Goal: Find contact information: Find contact information

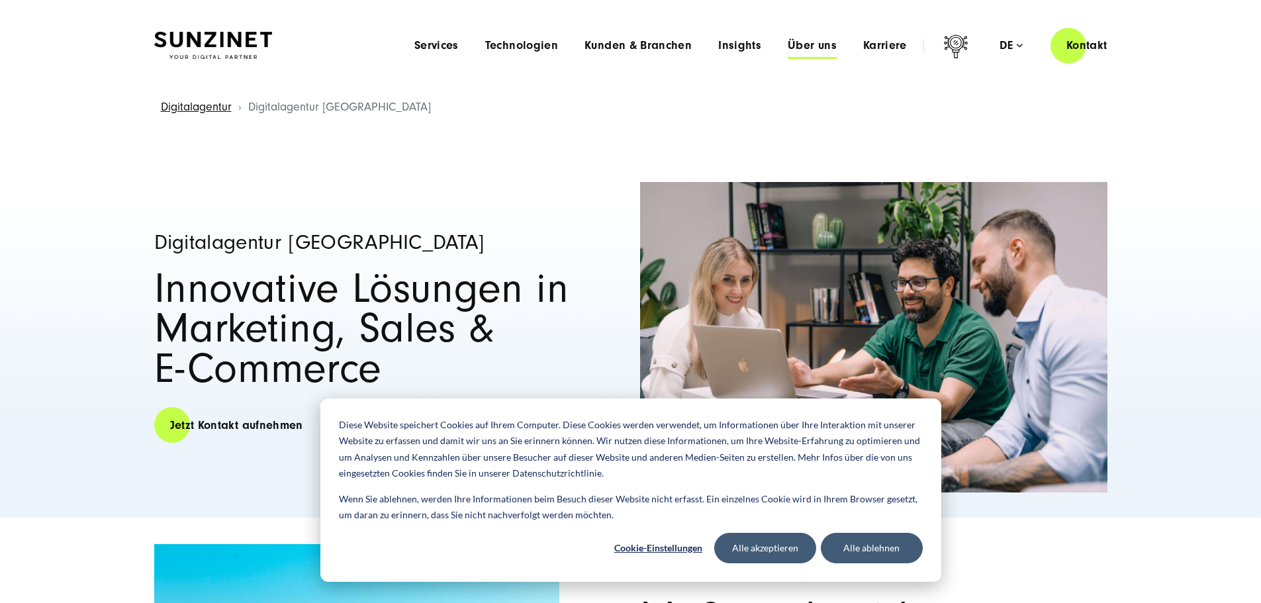
click at [788, 41] on span "Über uns" at bounding box center [812, 45] width 49 height 13
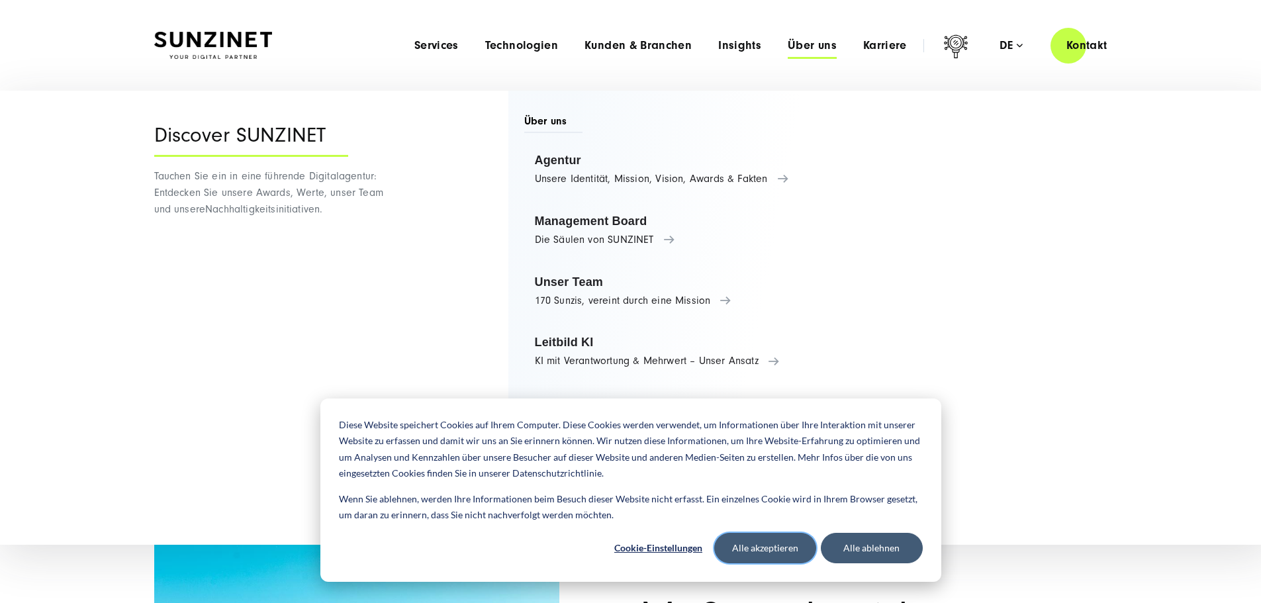
click at [774, 544] on button "Alle akzeptieren" at bounding box center [765, 548] width 102 height 30
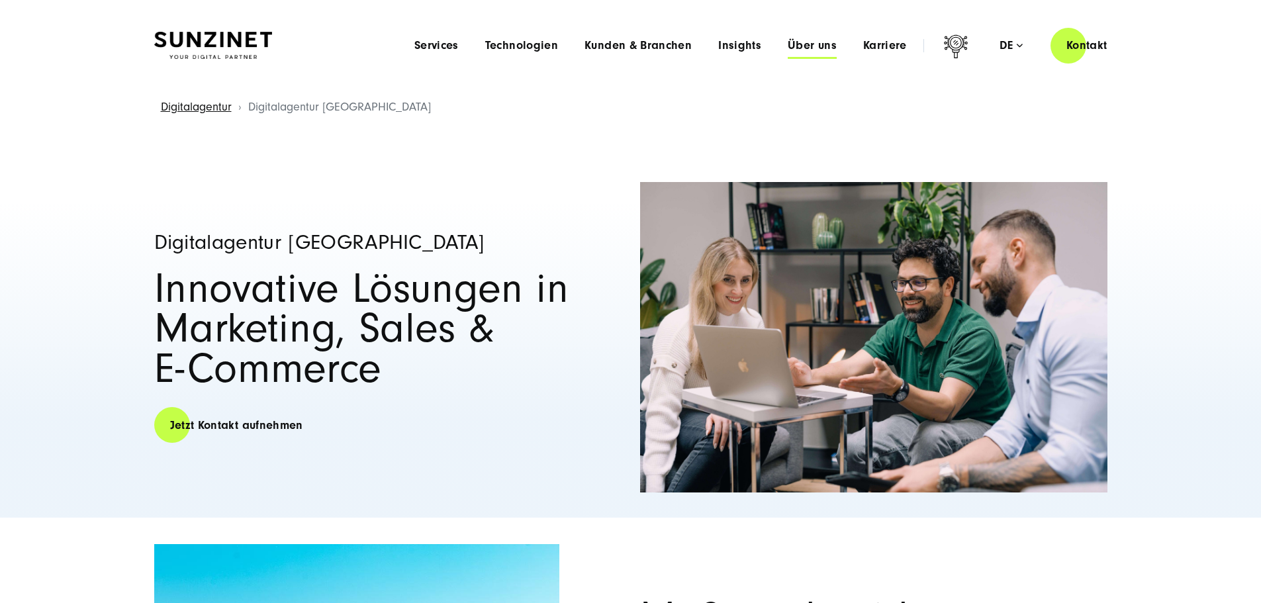
click at [788, 50] on span "Über uns" at bounding box center [812, 45] width 49 height 13
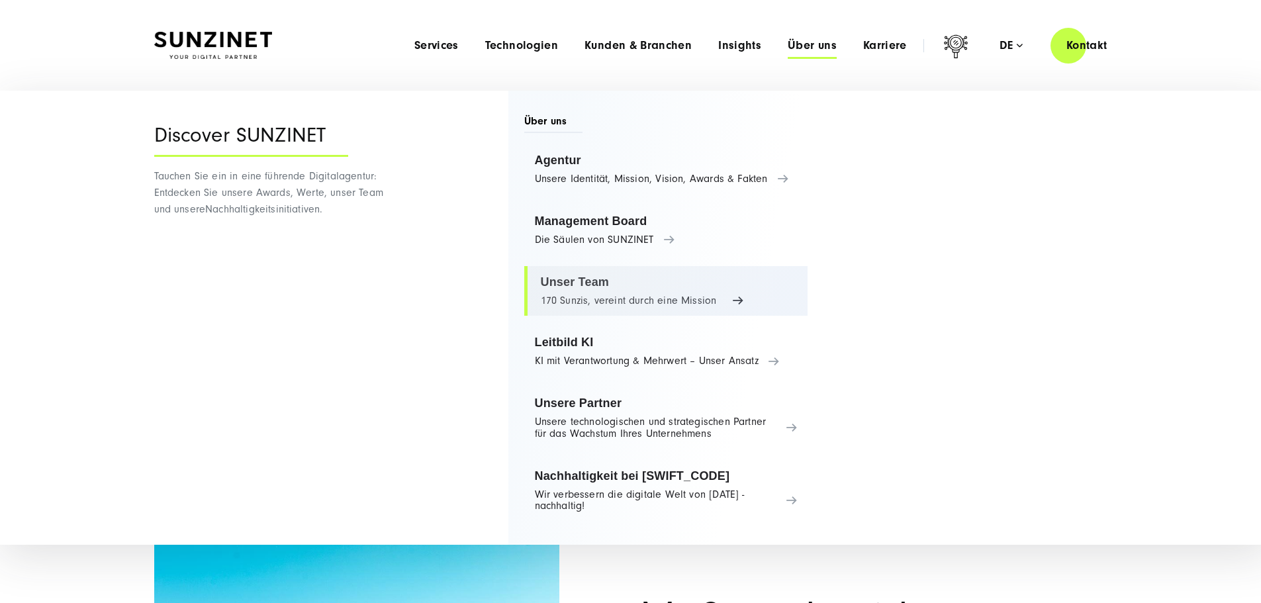
click at [589, 308] on link "Unser Team 170 Sunzis, vereint durch eine Mission" at bounding box center [666, 291] width 284 height 50
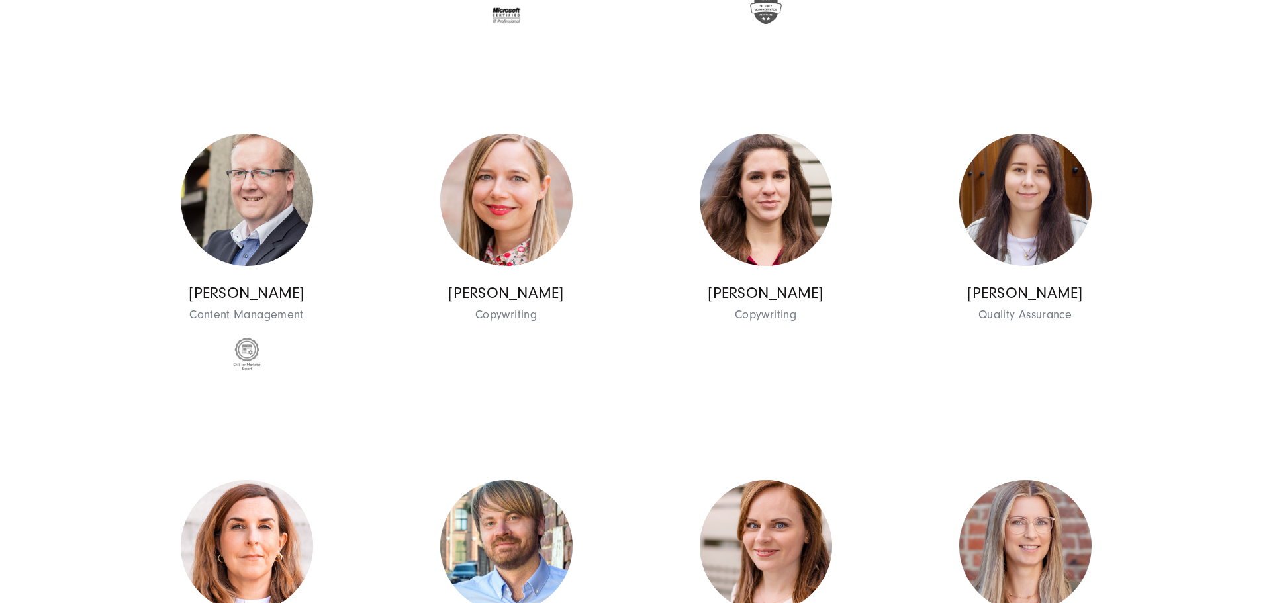
scroll to position [6884, 0]
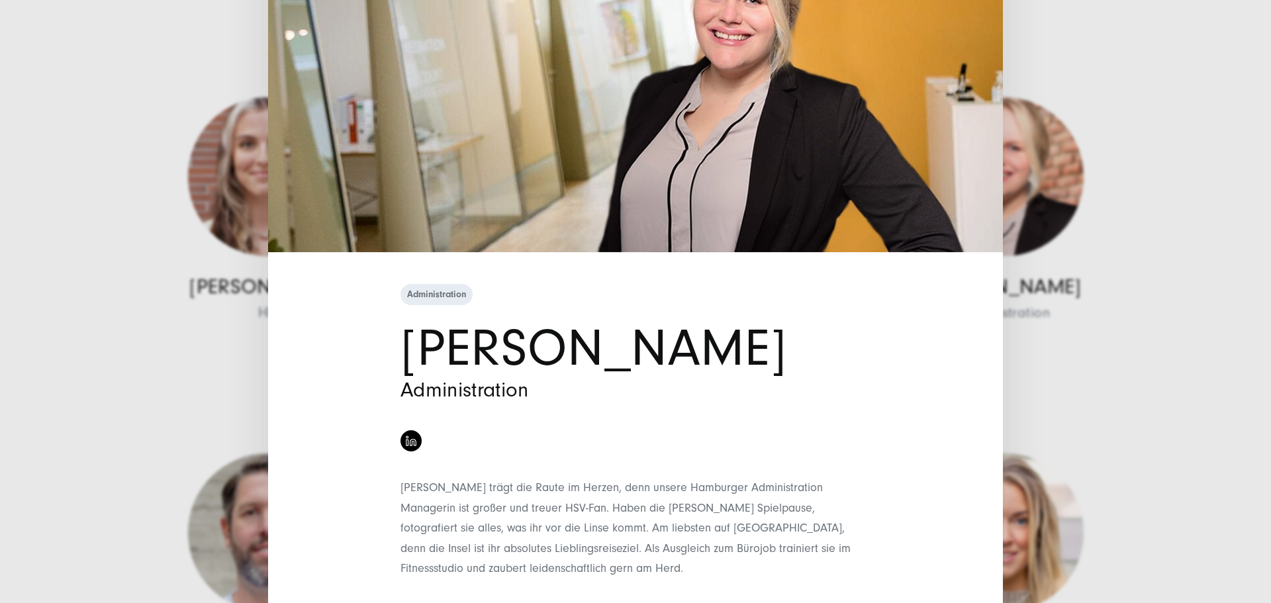
scroll to position [293, 0]
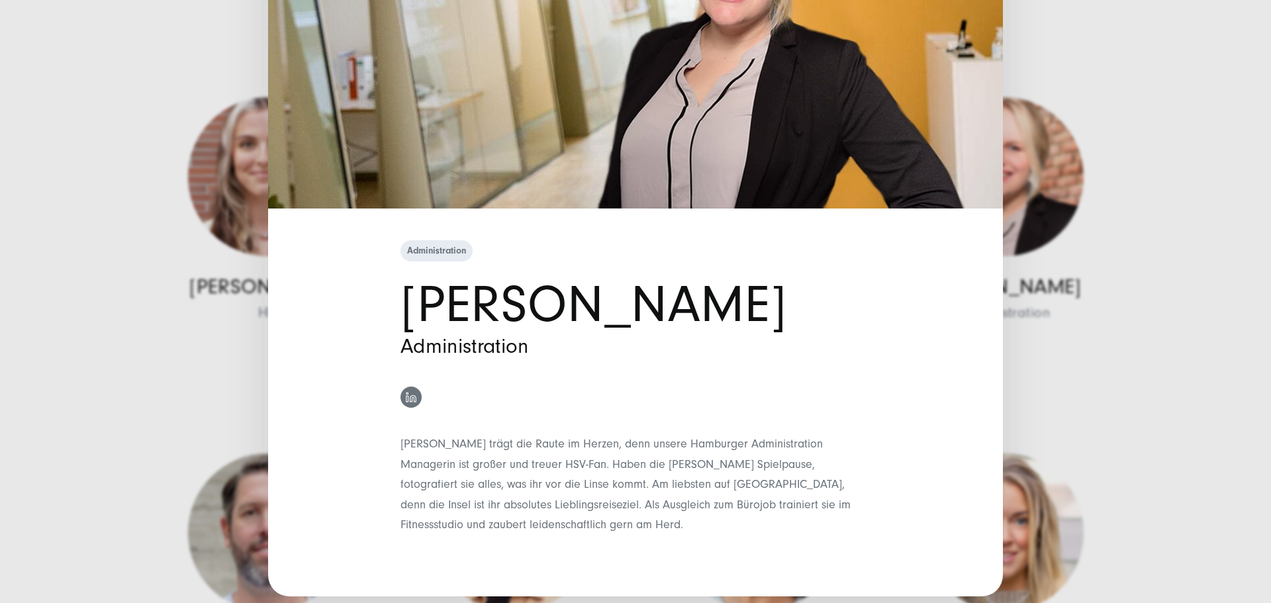
click at [406, 391] on link at bounding box center [410, 397] width 21 height 21
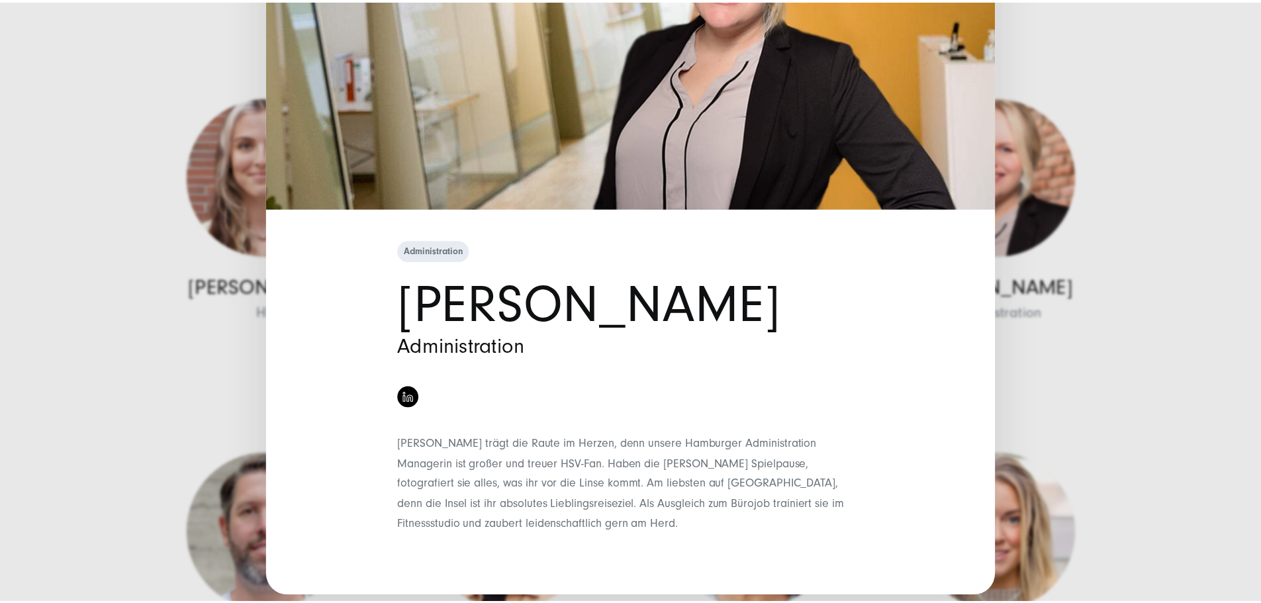
scroll to position [0, 0]
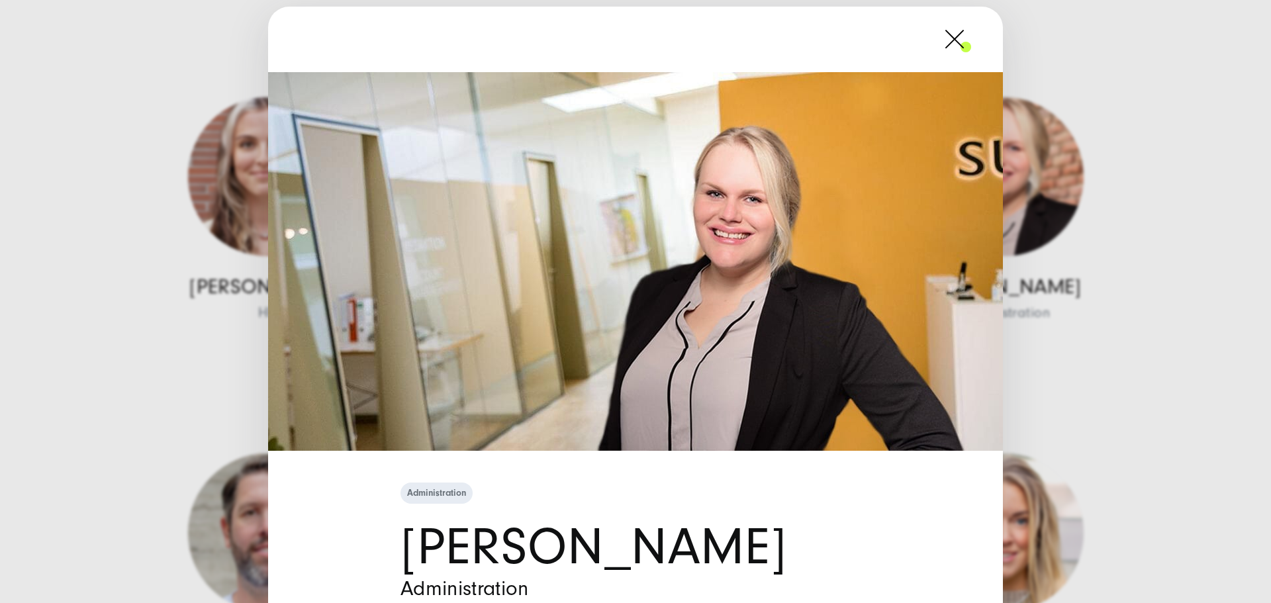
click at [1195, 299] on div "Administration [PERSON_NAME] Administration" at bounding box center [635, 301] width 1271 height 603
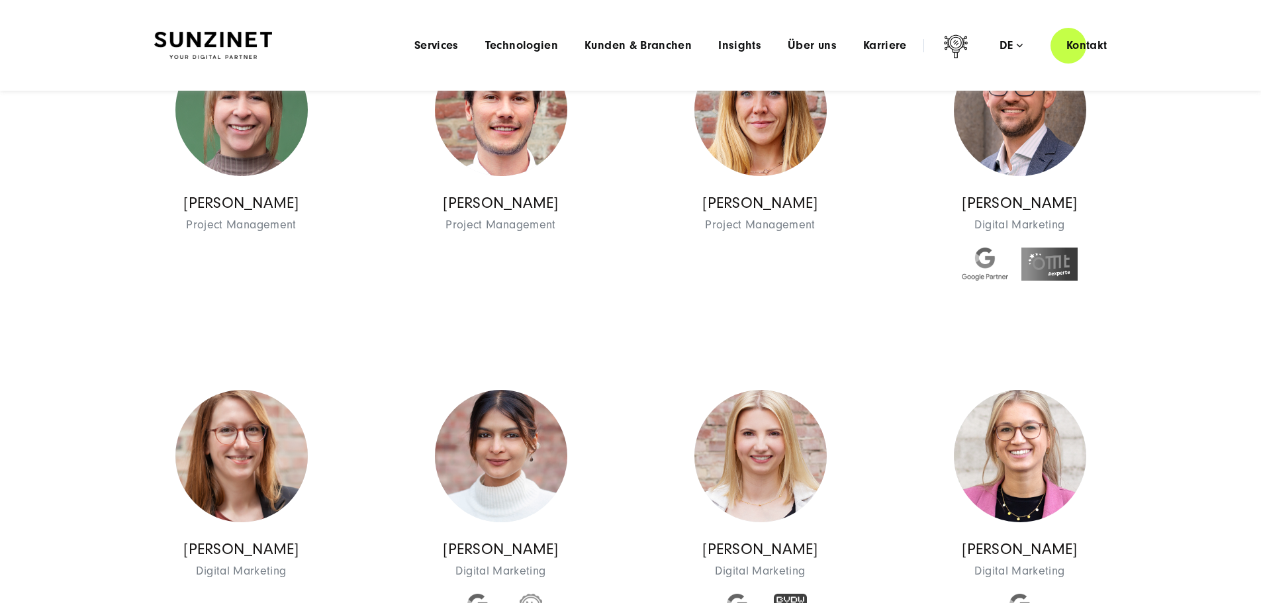
scroll to position [3200, 0]
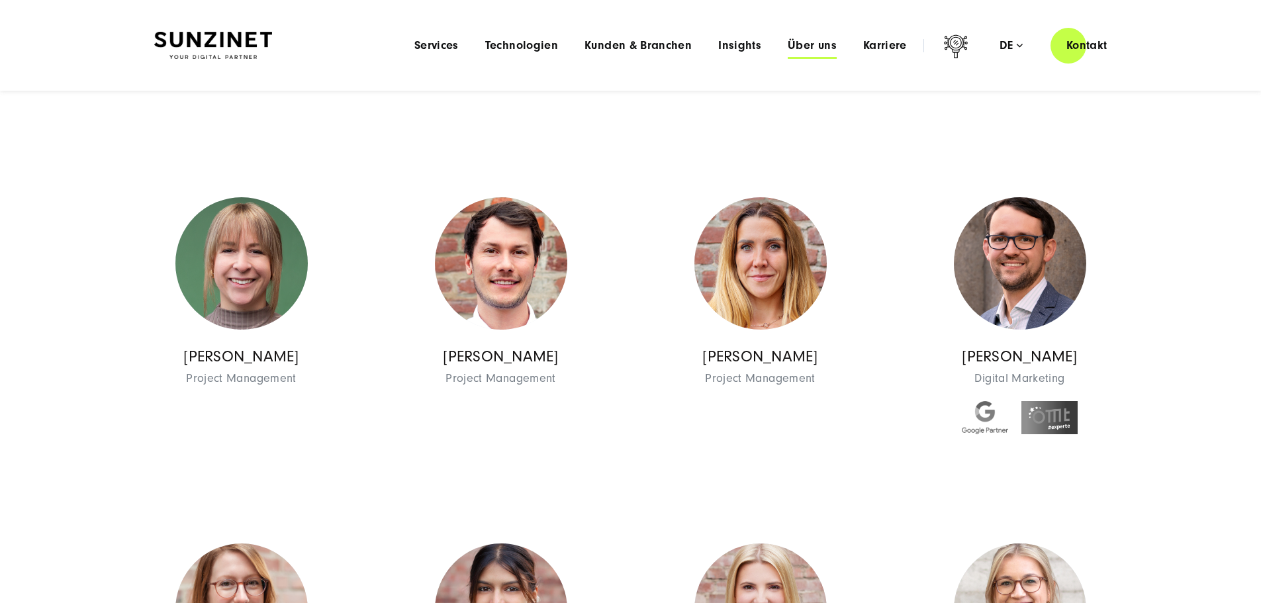
click at [788, 40] on span "Über uns" at bounding box center [812, 45] width 49 height 13
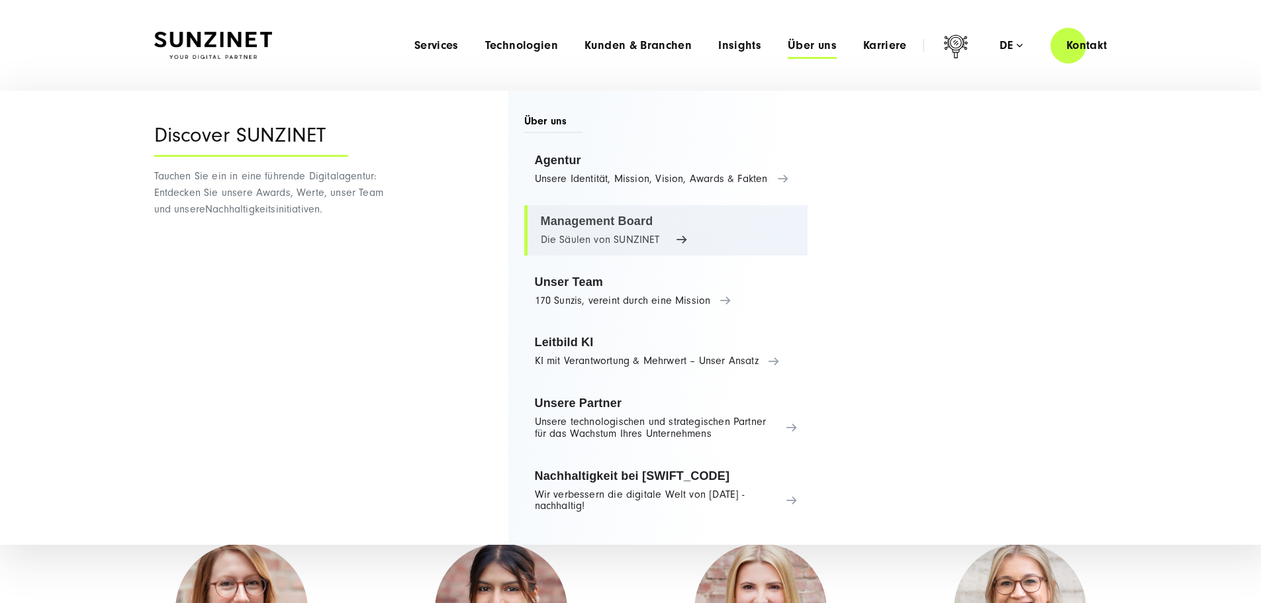
click at [601, 232] on link "Management Board Die Säulen von SUNZINET" at bounding box center [666, 230] width 284 height 50
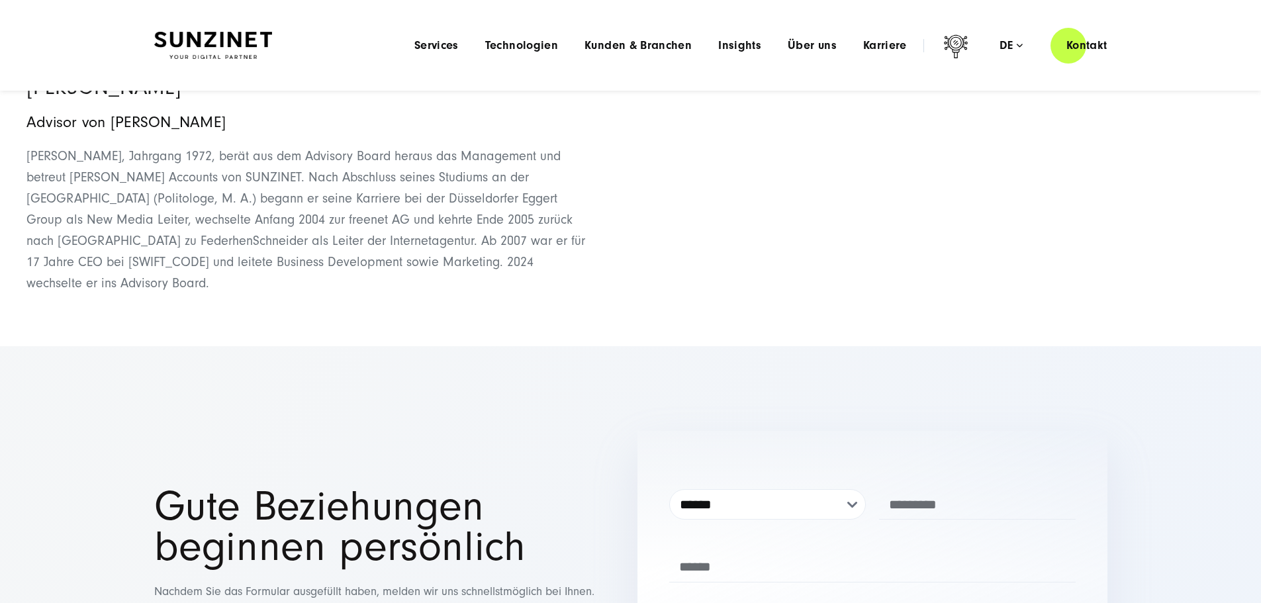
scroll to position [2515, 0]
